Goal: Information Seeking & Learning: Learn about a topic

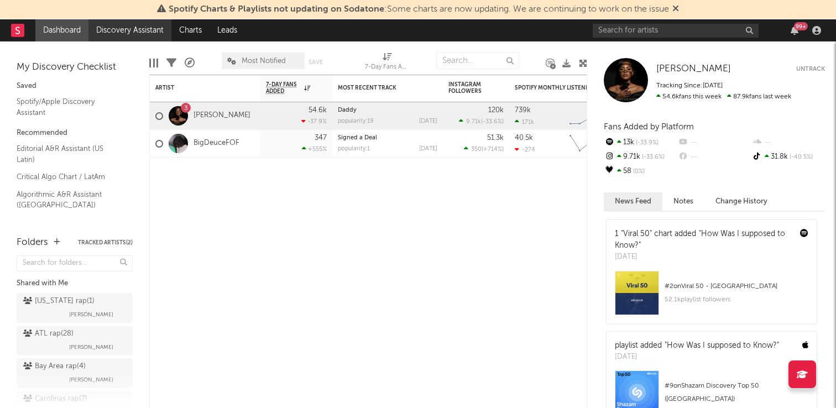
click at [139, 30] on link "Discovery Assistant" at bounding box center [130, 30] width 83 height 22
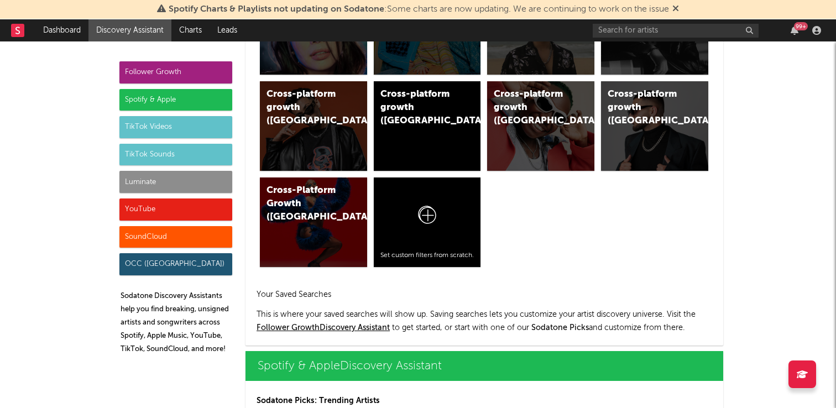
click at [185, 146] on div "TikTok Sounds" at bounding box center [175, 155] width 113 height 22
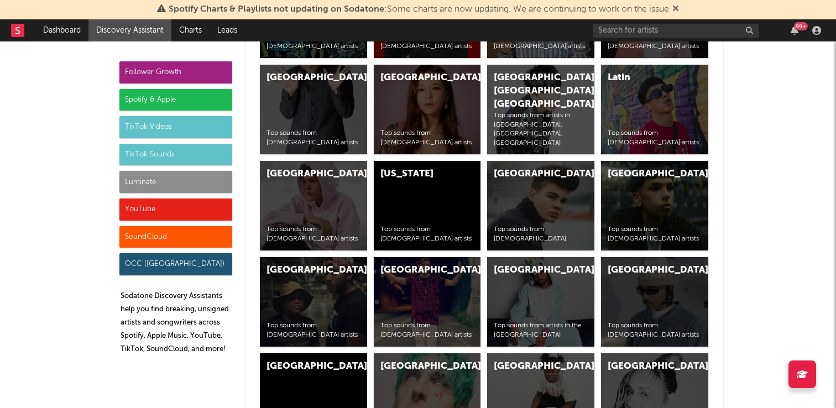
scroll to position [4548, 0]
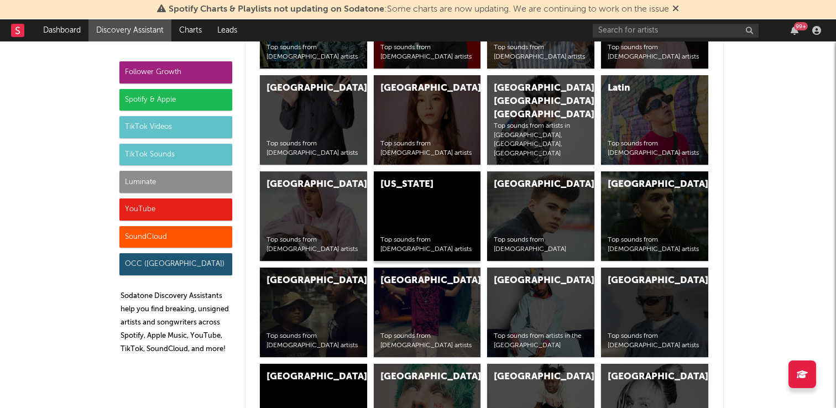
click at [392, 210] on div "[US_STATE] Top sounds from [DEMOGRAPHIC_DATA] artists" at bounding box center [427, 216] width 107 height 90
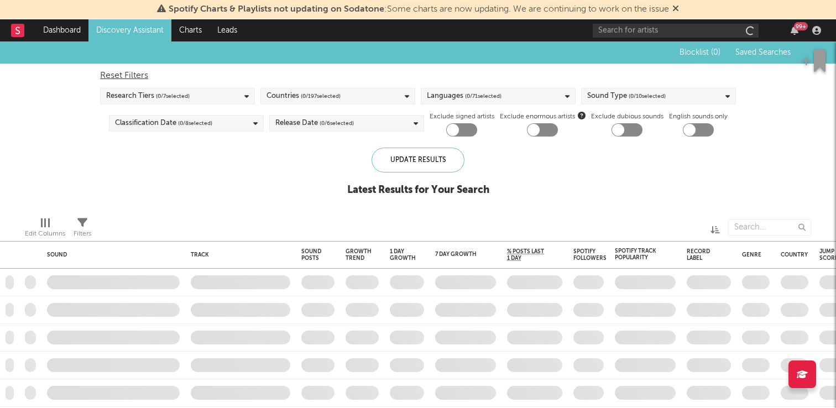
checkbox input "true"
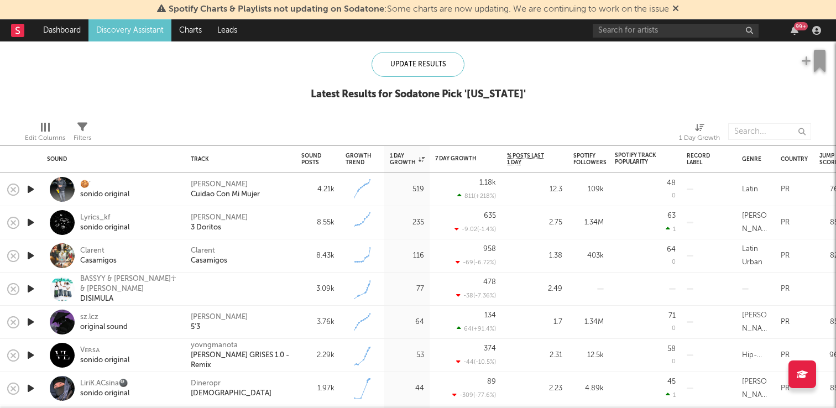
click at [33, 190] on icon "button" at bounding box center [31, 190] width 12 height 14
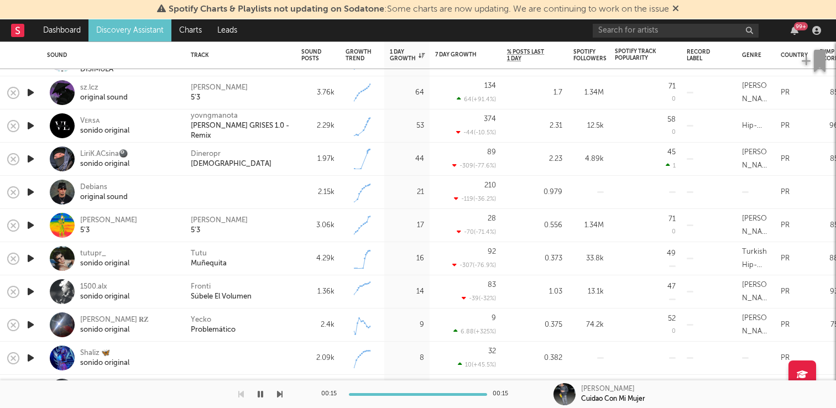
click at [32, 254] on icon "button" at bounding box center [31, 259] width 12 height 14
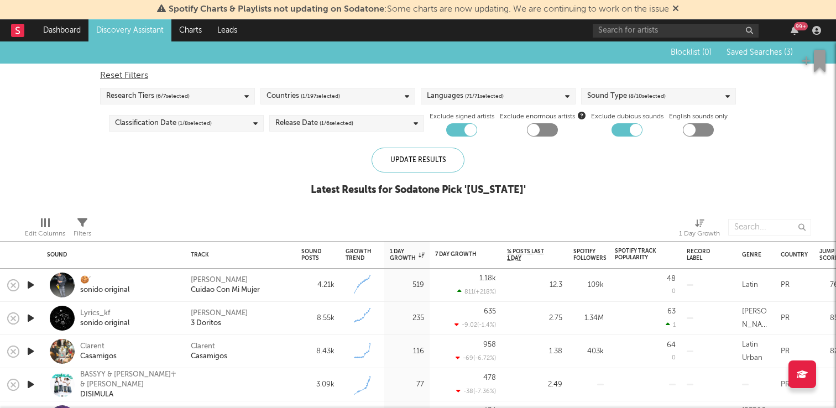
click at [118, 27] on link "Discovery Assistant" at bounding box center [130, 30] width 83 height 22
